Goal: Information Seeking & Learning: Learn about a topic

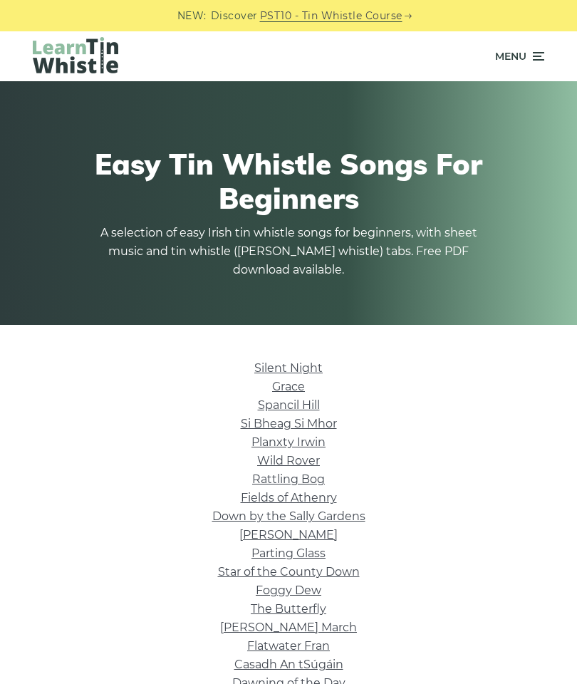
click at [268, 465] on link "Wild Rover" at bounding box center [288, 461] width 63 height 14
click at [519, 56] on span "Menu" at bounding box center [510, 56] width 31 height 36
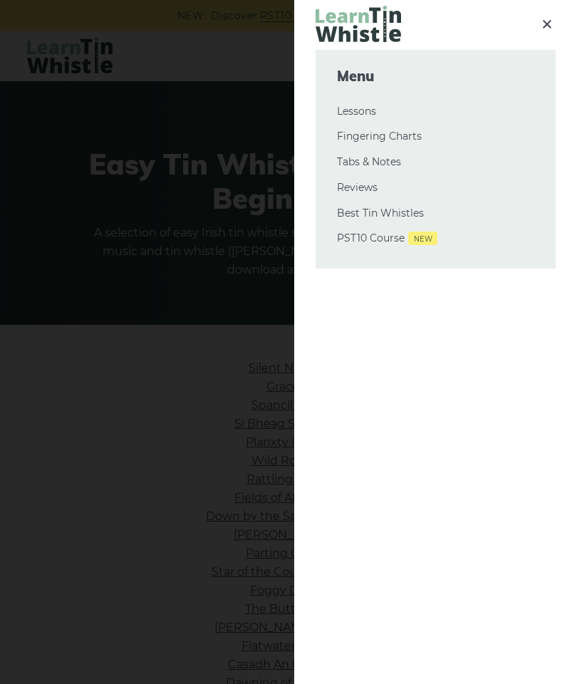
click at [378, 111] on link "Lessons" at bounding box center [435, 111] width 197 height 17
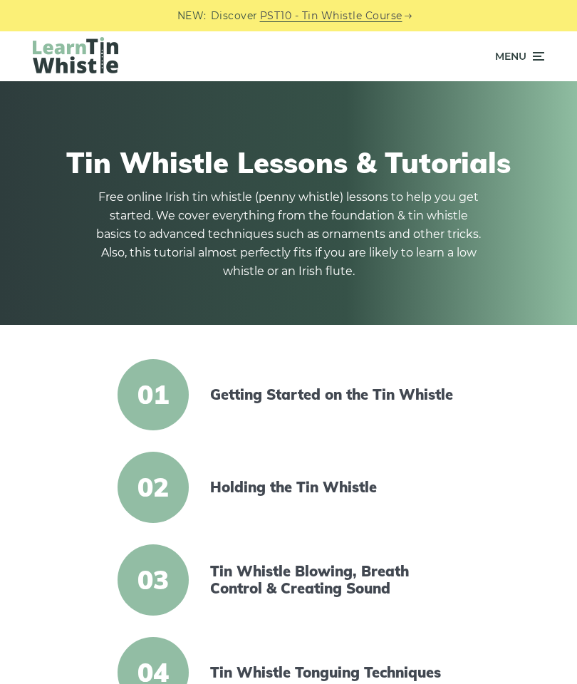
click at [521, 54] on span "Menu" at bounding box center [510, 56] width 31 height 36
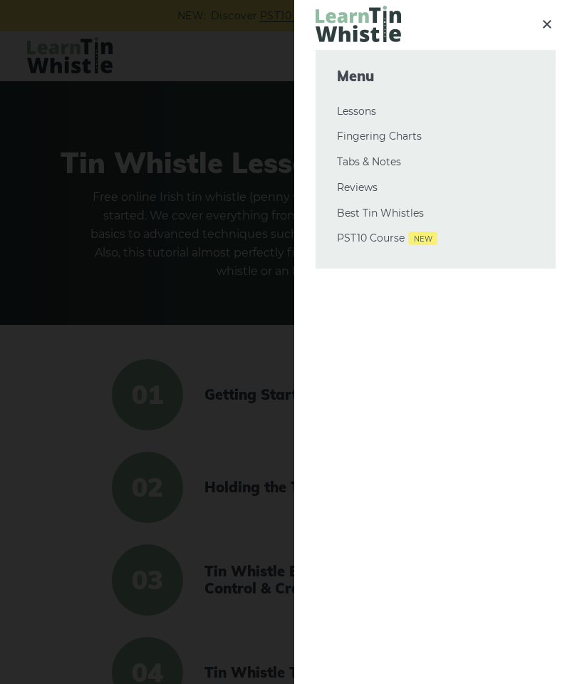
click at [400, 163] on link "Tabs & Notes" at bounding box center [435, 162] width 197 height 17
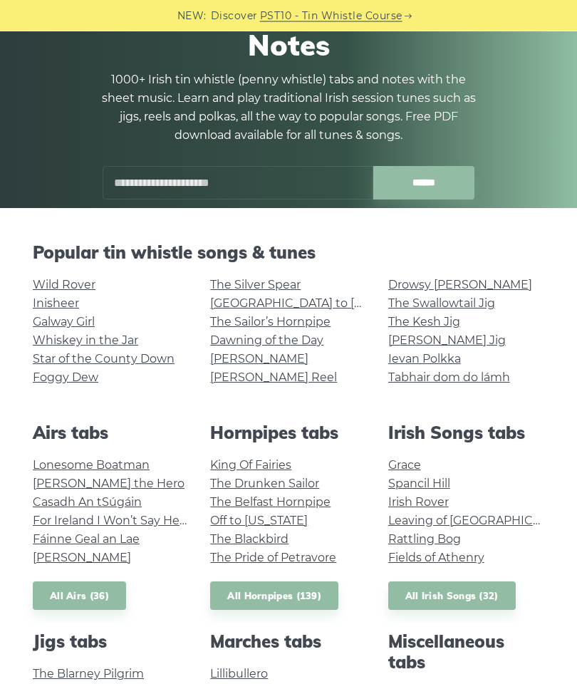
scroll to position [117, 0]
click at [84, 319] on link "Galway Girl" at bounding box center [64, 322] width 62 height 14
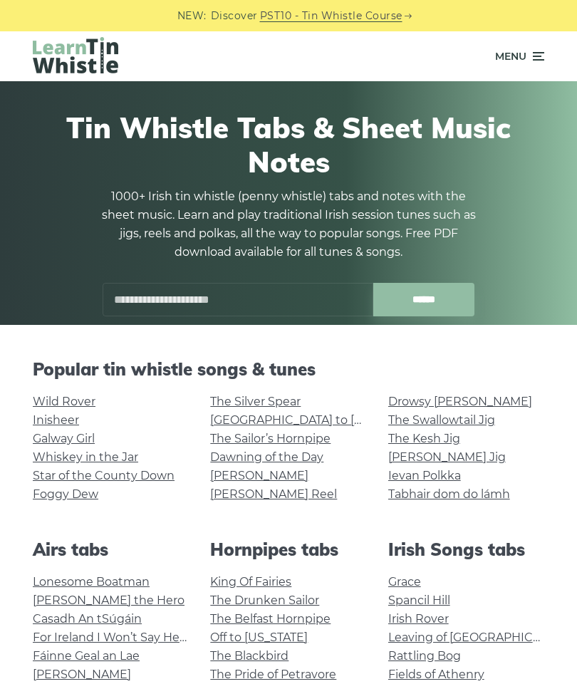
scroll to position [174, 0]
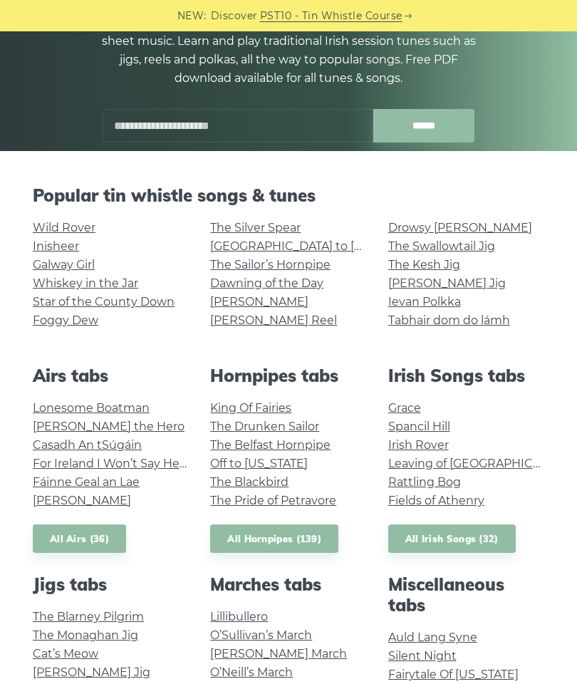
click at [29, 227] on div "Wild Rover Inisheer Galway Girl Whiskey in the Jar Star of the County Down Fogg…" at bounding box center [110, 281] width 177 height 125
click at [48, 239] on link "Inisheer" at bounding box center [56, 246] width 46 height 14
click at [43, 244] on link "Inisheer" at bounding box center [56, 246] width 46 height 14
click at [26, 216] on div "Popular tin whistle songs & tunes Wild Rover Inisheer Galway Girl Whiskey in th…" at bounding box center [288, 264] width 533 height 159
click at [40, 223] on link "Wild Rover" at bounding box center [64, 228] width 63 height 14
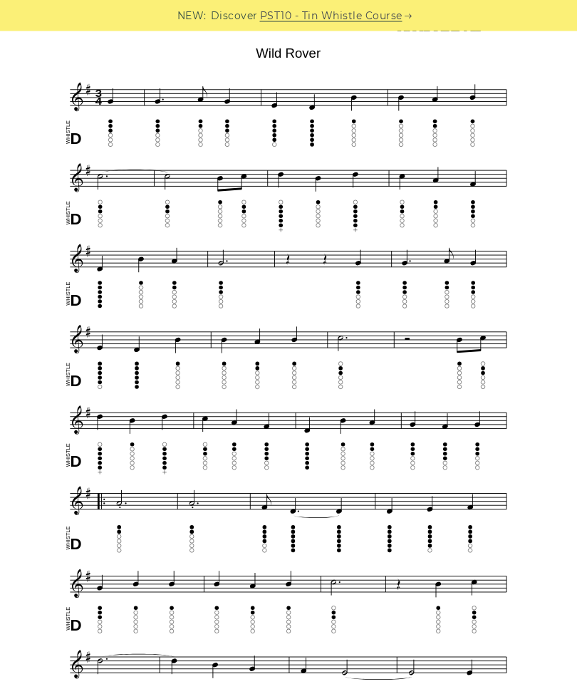
scroll to position [371, 0]
